Goal: Find specific page/section: Find specific page/section

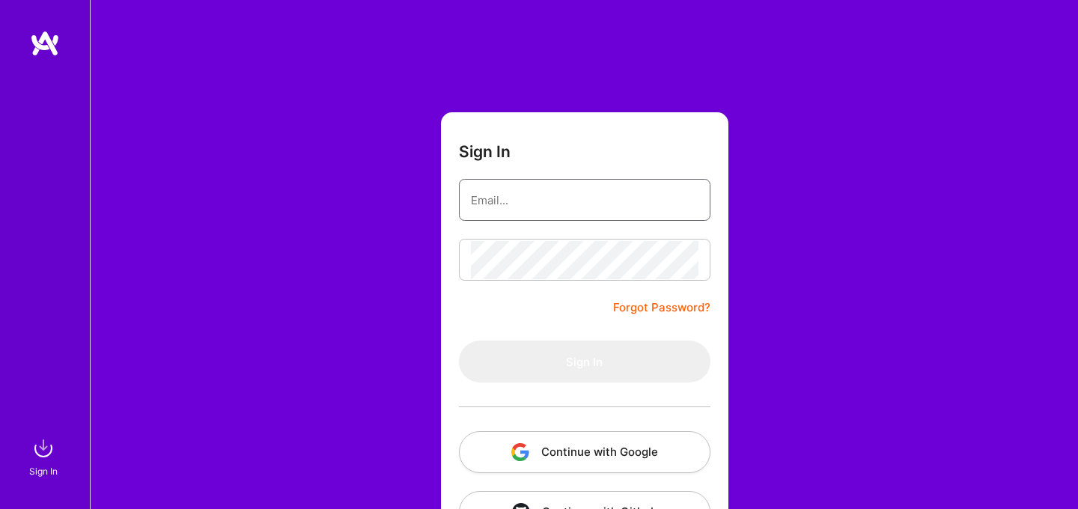
type input "[EMAIL_ADDRESS][DOMAIN_NAME]"
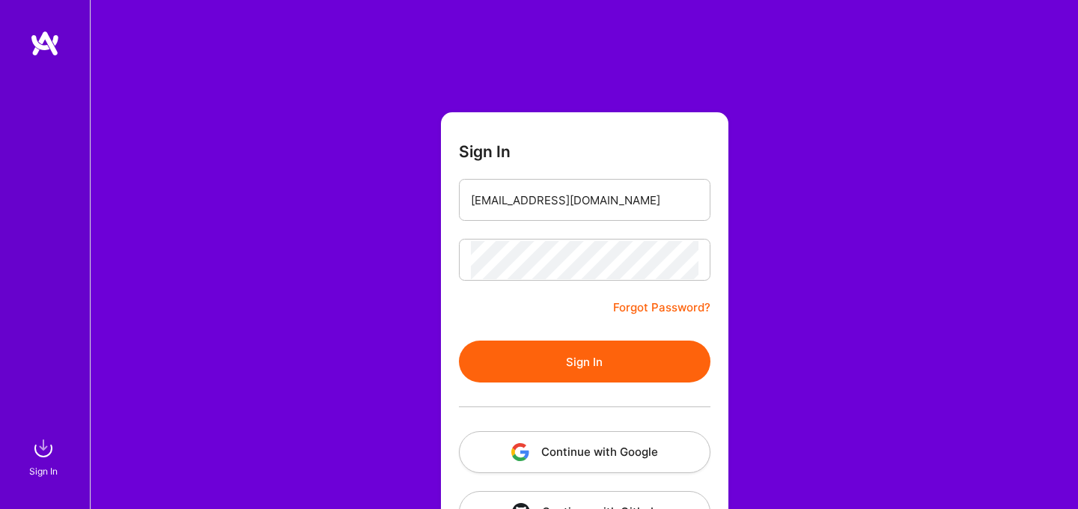
click at [529, 353] on button "Sign In" at bounding box center [585, 362] width 252 height 42
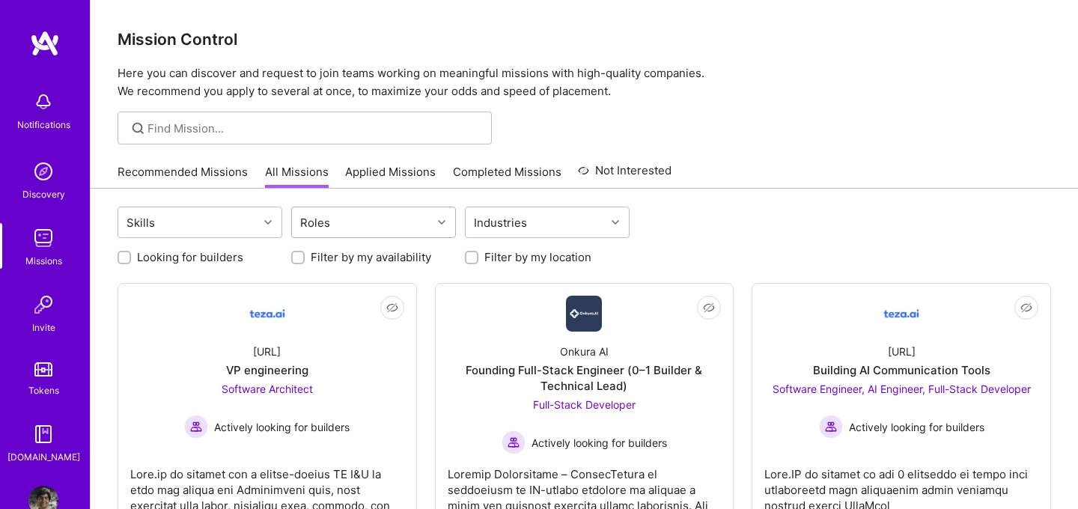
click at [379, 226] on div "Roles" at bounding box center [362, 222] width 140 height 30
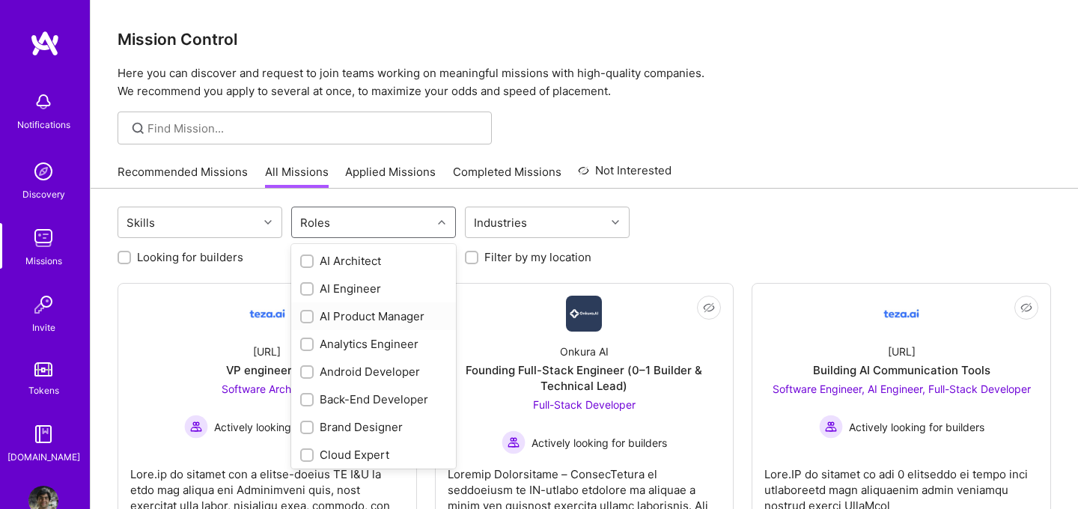
click at [356, 314] on div "AI Product Manager" at bounding box center [373, 316] width 147 height 16
checkbox input "true"
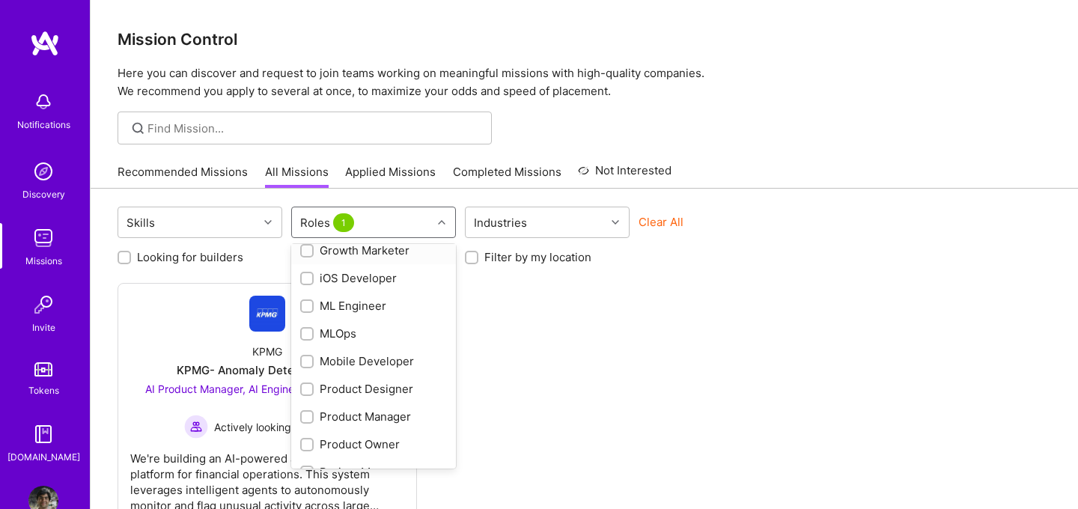
scroll to position [493, 0]
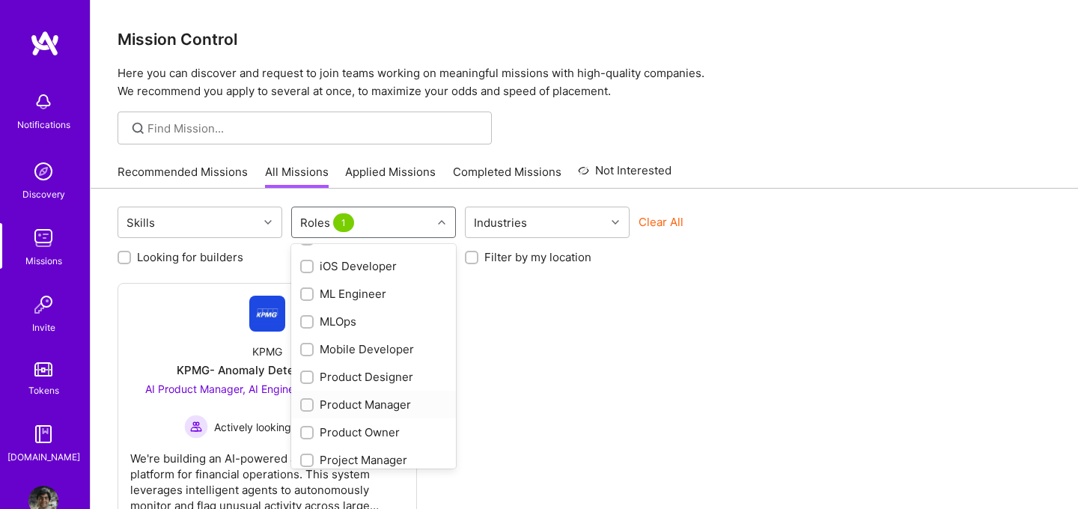
click at [362, 399] on div "Product Manager" at bounding box center [373, 405] width 147 height 16
checkbox input "true"
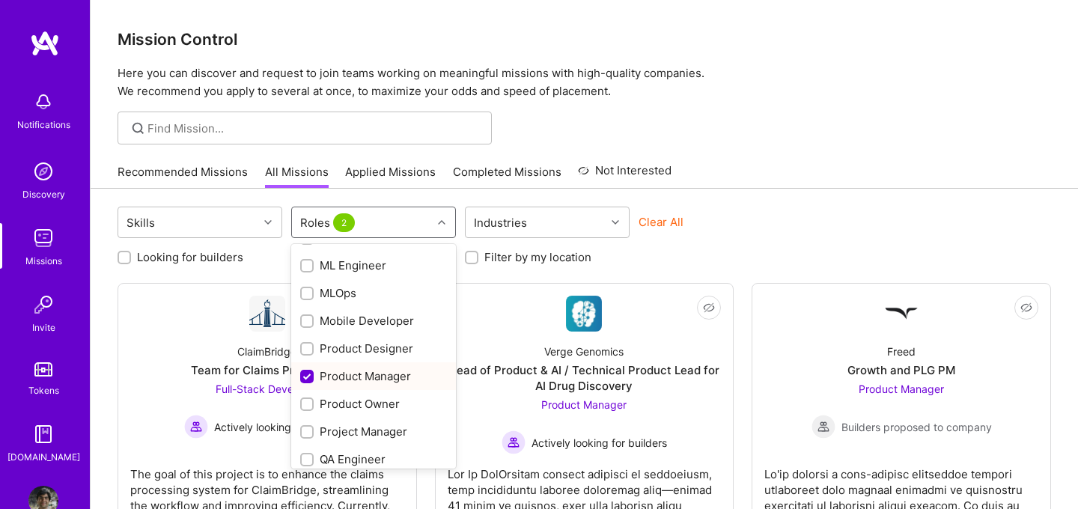
scroll to position [532, 0]
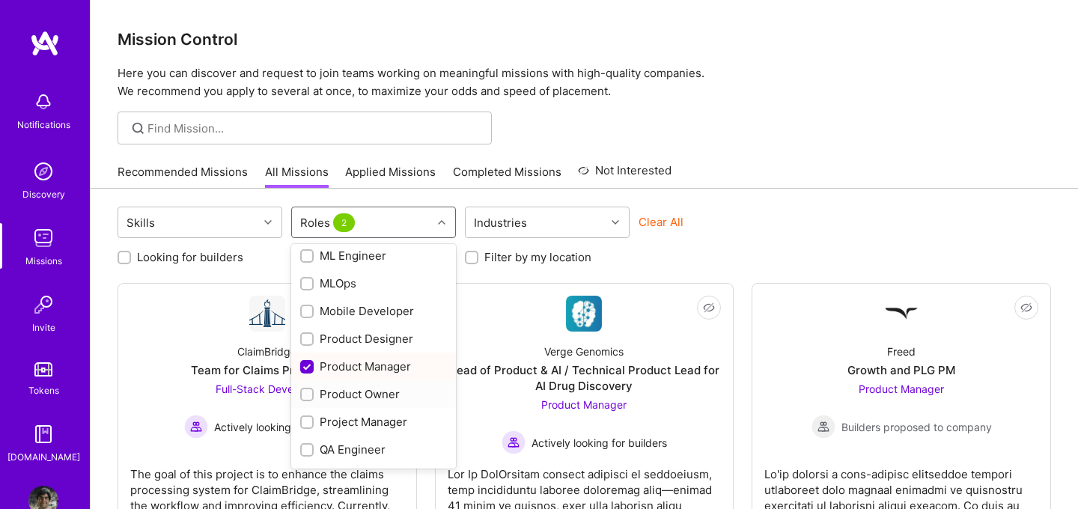
click at [362, 395] on div "Product Owner" at bounding box center [373, 394] width 147 height 16
checkbox input "true"
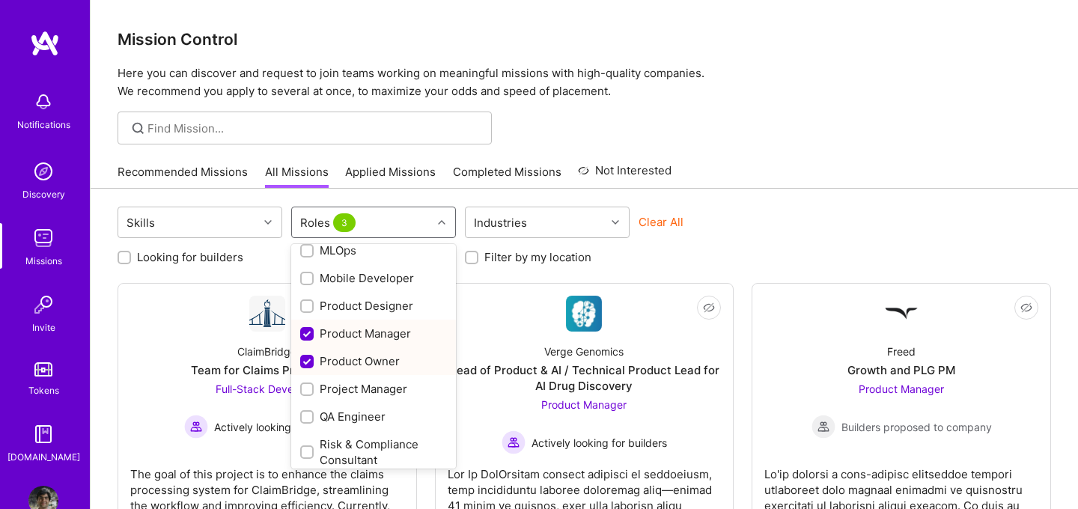
scroll to position [570, 0]
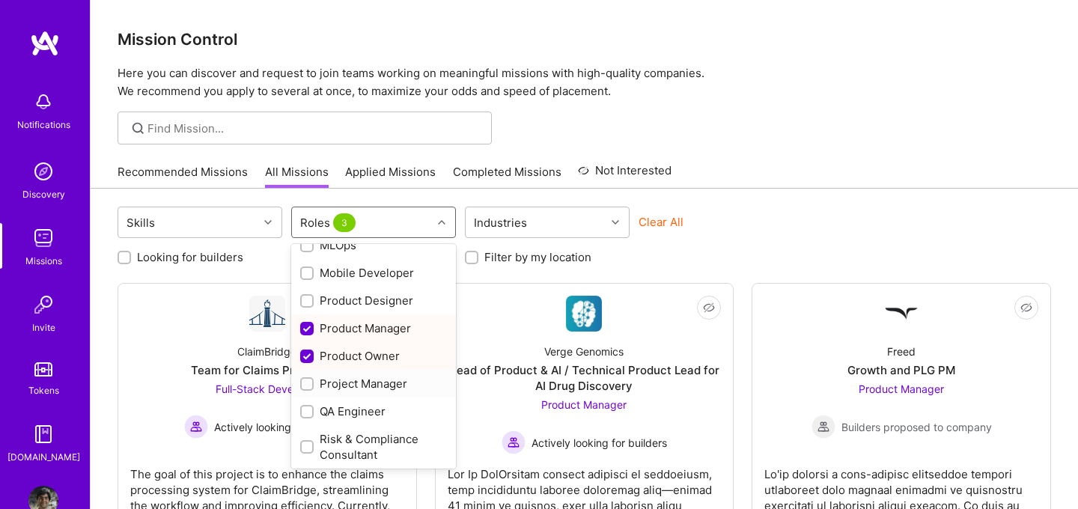
click at [361, 386] on div "Project Manager" at bounding box center [373, 384] width 147 height 16
checkbox input "true"
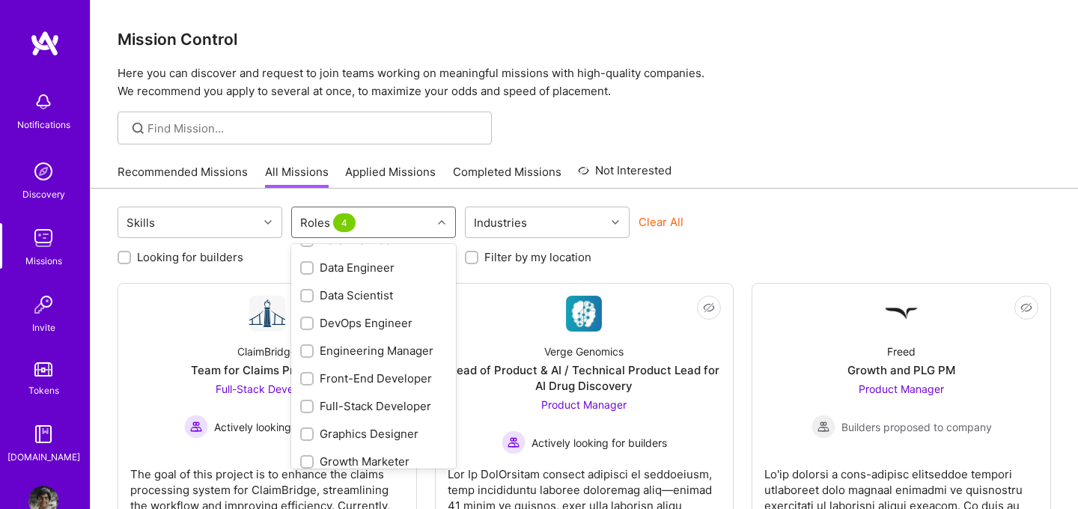
scroll to position [0, 0]
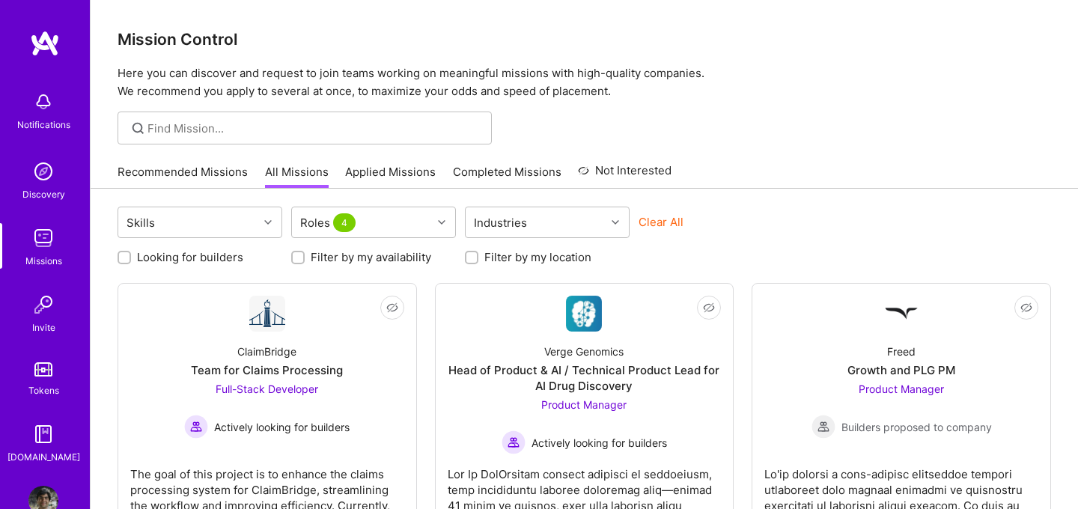
click at [768, 244] on div "Looking for builders Filter by my availability Filter by my location" at bounding box center [585, 253] width 934 height 23
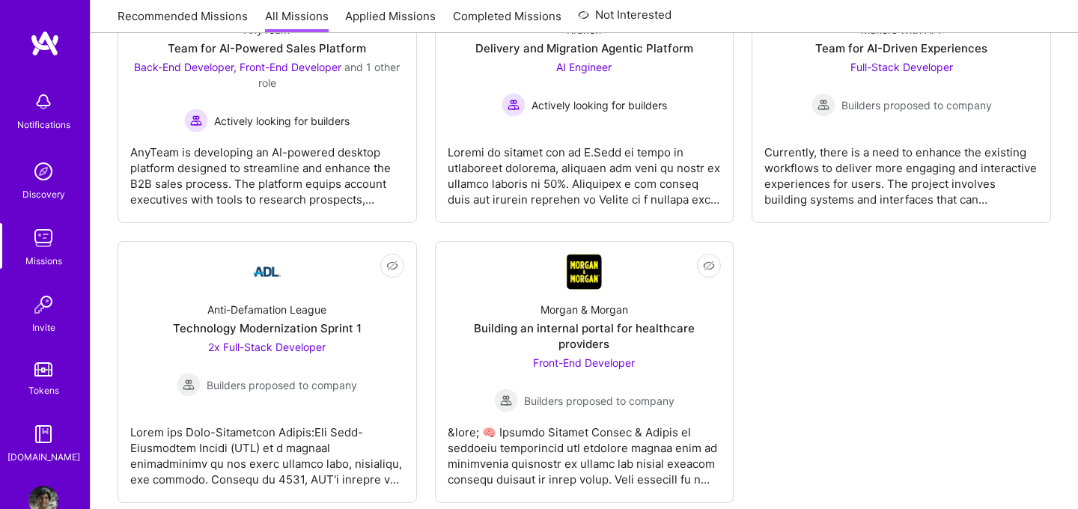
scroll to position [896, 0]
